Goal: Transaction & Acquisition: Purchase product/service

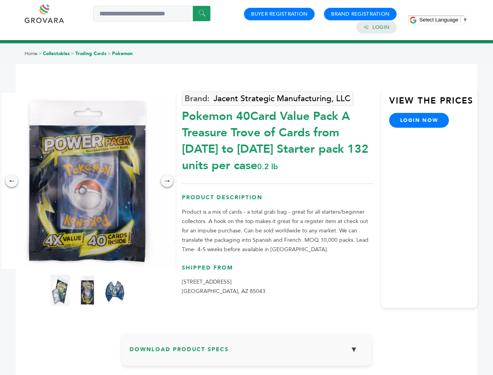
click at [444, 20] on span "Select Language" at bounding box center [438, 20] width 39 height 6
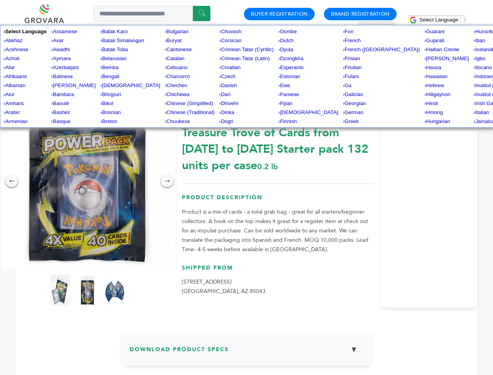
click at [87, 181] on img at bounding box center [88, 181] width 176 height 176
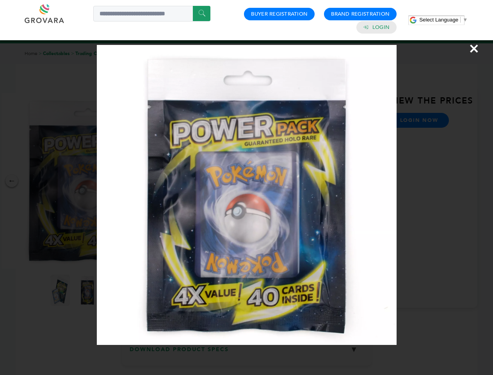
click at [12, 181] on div "×" at bounding box center [246, 187] width 493 height 375
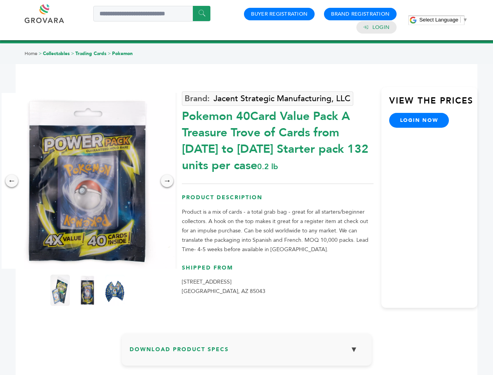
click at [167, 181] on div "→" at bounding box center [167, 181] width 12 height 12
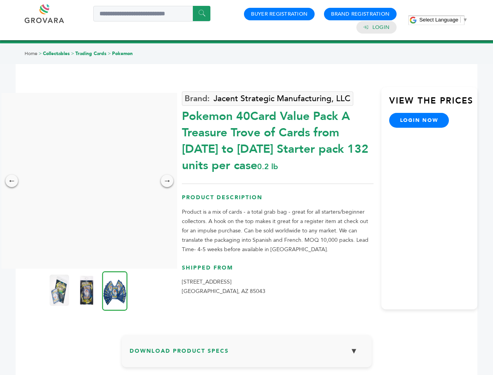
click at [60, 290] on img at bounding box center [60, 290] width 20 height 31
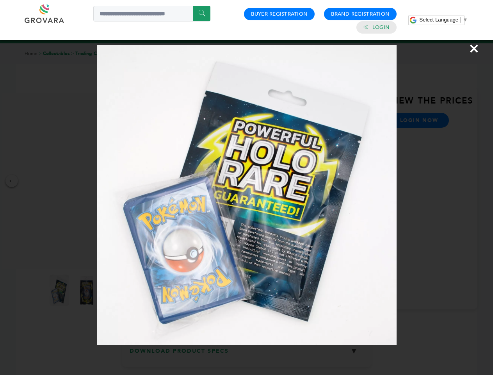
click at [87, 290] on div "×" at bounding box center [246, 187] width 493 height 375
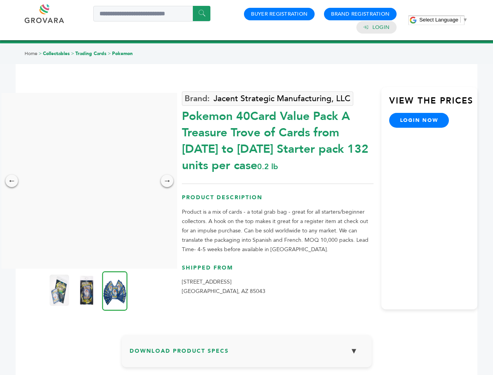
click at [115, 290] on img at bounding box center [114, 290] width 25 height 39
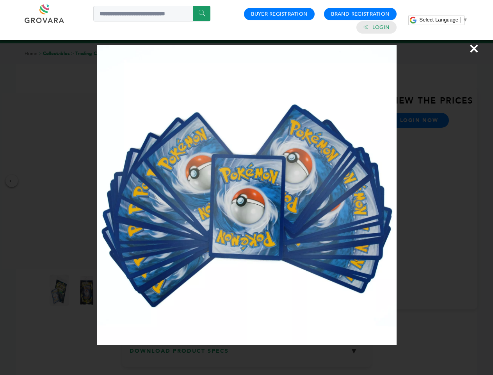
click at [247, 352] on div "×" at bounding box center [246, 187] width 493 height 375
